Goal: Transaction & Acquisition: Purchase product/service

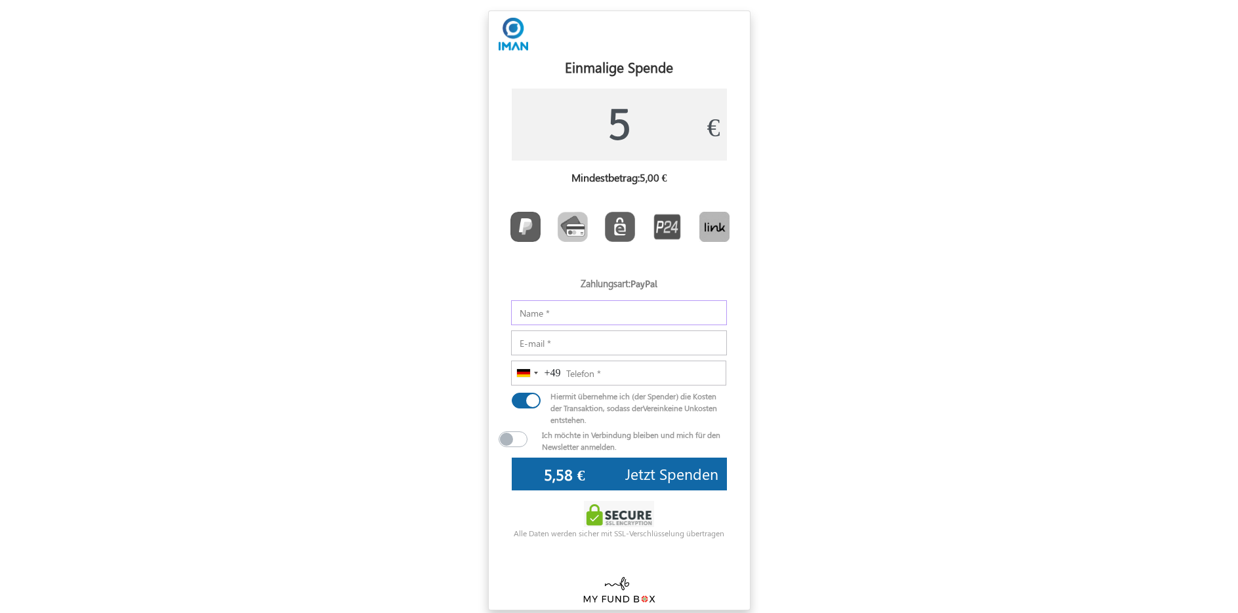
click at [560, 318] on input "Notizen" at bounding box center [619, 312] width 216 height 25
click at [517, 234] on img "Toolbar with button groups" at bounding box center [525, 227] width 30 height 30
click at [517, 220] on input "Toolbar with button groups" at bounding box center [514, 216] width 9 height 9
radio input "true"
click at [525, 230] on img "Toolbar with button groups" at bounding box center [525, 227] width 30 height 30
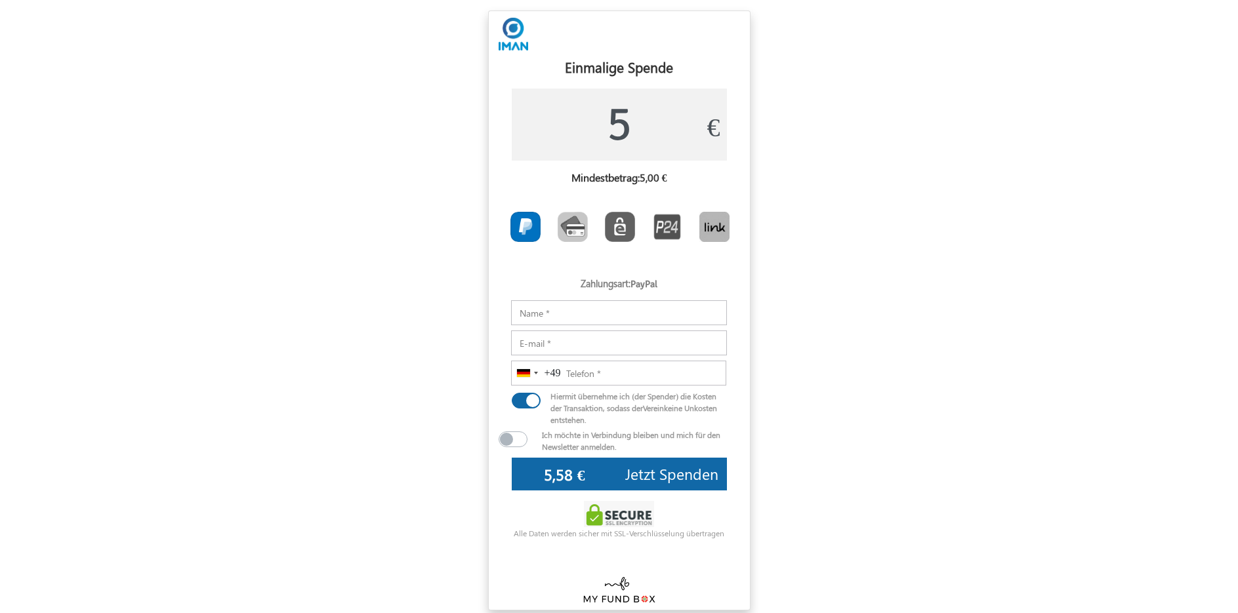
click at [519, 220] on input "Toolbar with button groups" at bounding box center [514, 216] width 9 height 9
click at [613, 314] on input "Notizen" at bounding box center [619, 312] width 216 height 25
type input "Abdülmecit Kaya"
click at [615, 348] on input "E-mail" at bounding box center [619, 343] width 216 height 25
click at [565, 340] on input "E-mail" at bounding box center [619, 343] width 216 height 25
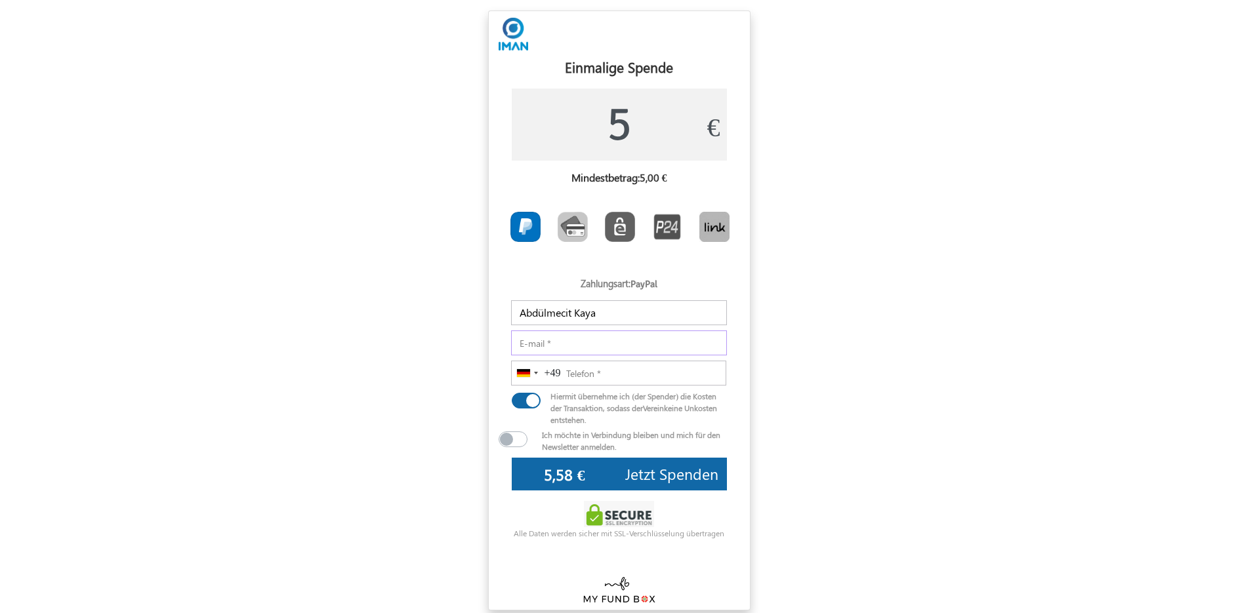
click at [562, 340] on input "E-mail" at bounding box center [619, 343] width 216 height 25
click at [554, 354] on input "E-mail" at bounding box center [619, 343] width 216 height 25
click at [562, 346] on input "E-mail" at bounding box center [619, 343] width 216 height 25
click at [658, 346] on input "[EMAIL_ADDRESS][DOMAIN_NAME]" at bounding box center [619, 343] width 216 height 25
click at [562, 337] on input "[EMAIL_ADDRESS][DOMAIN_NAME]" at bounding box center [619, 343] width 216 height 25
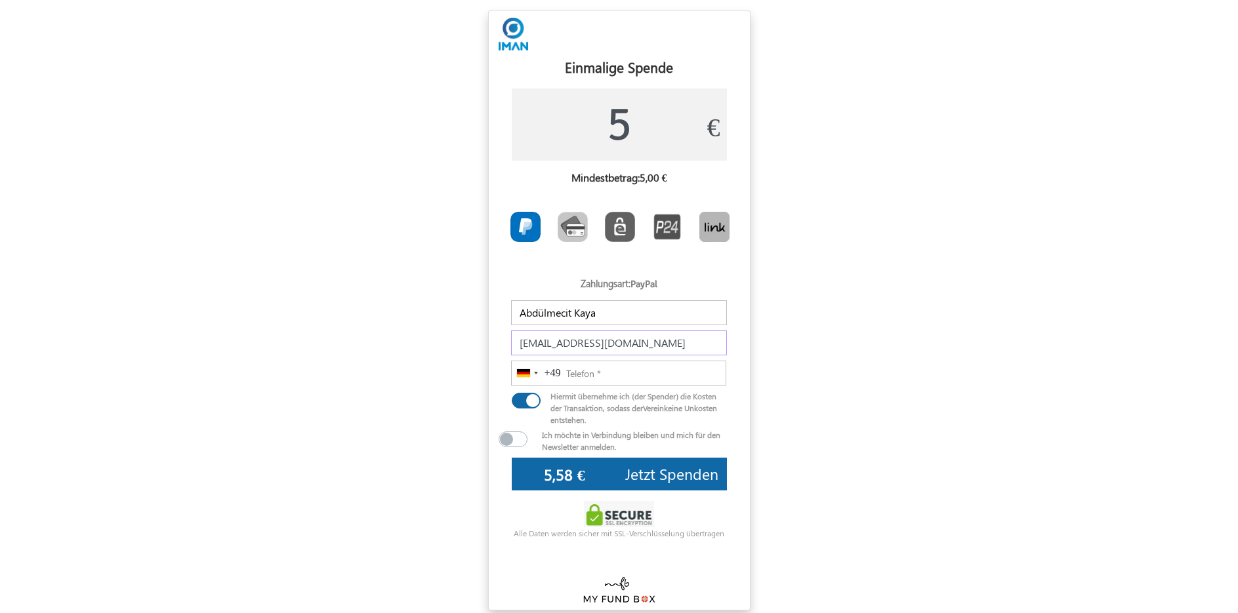
click at [575, 342] on input "[EMAIL_ADDRESS][DOMAIN_NAME]" at bounding box center [619, 343] width 216 height 25
type input "[EMAIL_ADDRESS][DOMAIN_NAME]"
click at [654, 133] on input "5" at bounding box center [619, 125] width 215 height 72
type input "20"
type input "21,25 €"
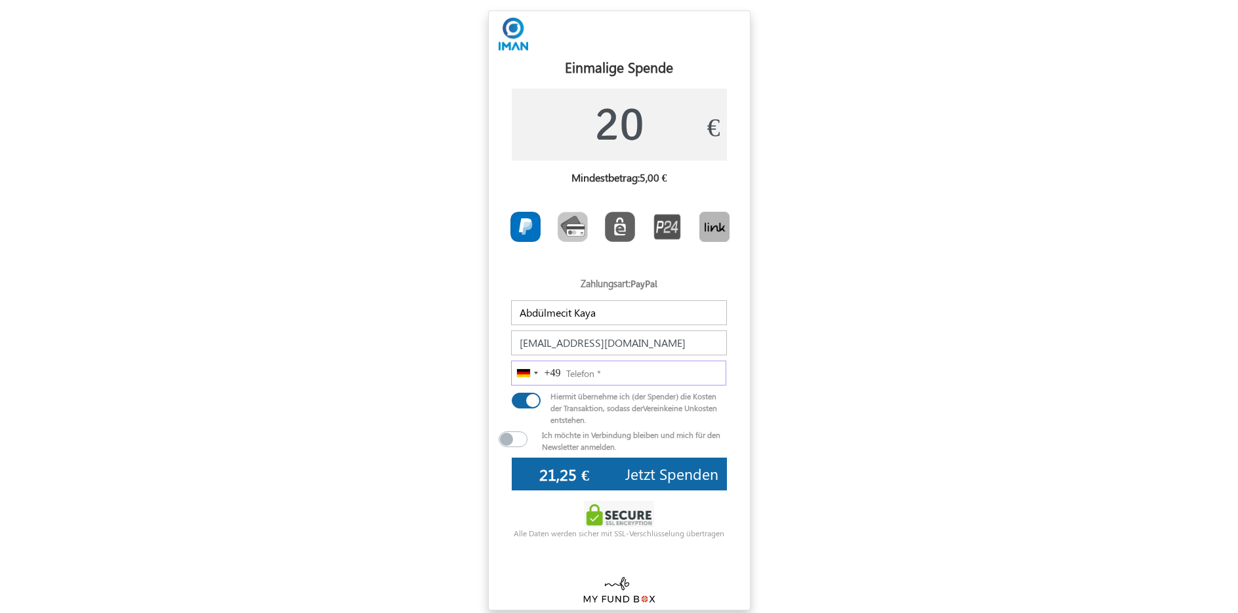
click at [627, 375] on input "Telefon" at bounding box center [618, 373] width 215 height 25
type input "176 84571828"
click at [671, 471] on span "Jetzt Spenden" at bounding box center [671, 474] width 93 height 20
